Goal: Find specific page/section: Find specific page/section

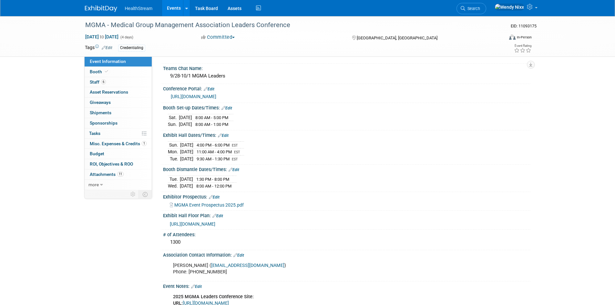
scroll to position [65, 0]
click at [176, 3] on link "Events" at bounding box center [174, 8] width 24 height 16
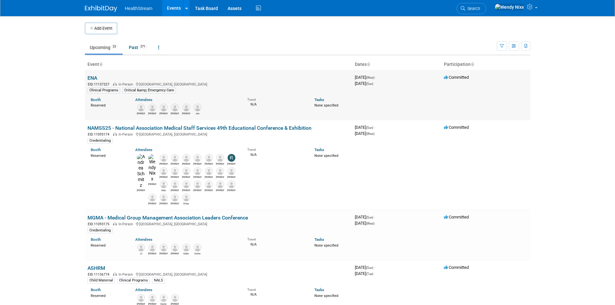
click at [92, 79] on link "ENA" at bounding box center [93, 78] width 10 height 6
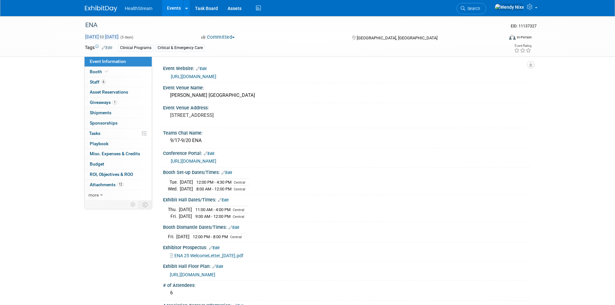
click at [119, 37] on span "Sep 17, 2025 to Sep 21, 2025" at bounding box center [102, 37] width 34 height 6
select select "8"
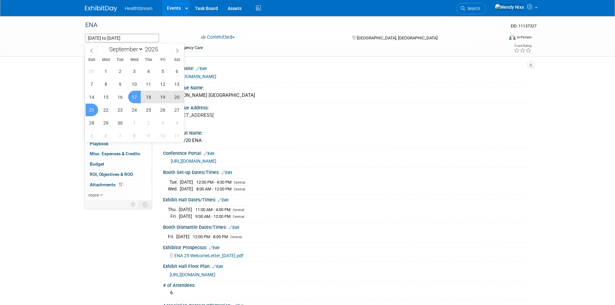
click at [134, 95] on span "17" at bounding box center [134, 97] width 13 height 13
type input "Sep 17, 2025"
click at [162, 97] on span "19" at bounding box center [163, 97] width 13 height 13
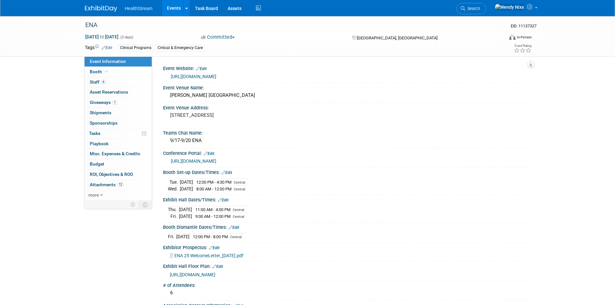
click at [172, 6] on link "Events" at bounding box center [174, 8] width 24 height 16
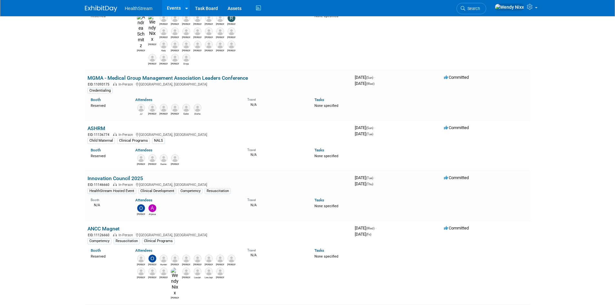
scroll to position [194, 0]
